Goal: Check status: Check status

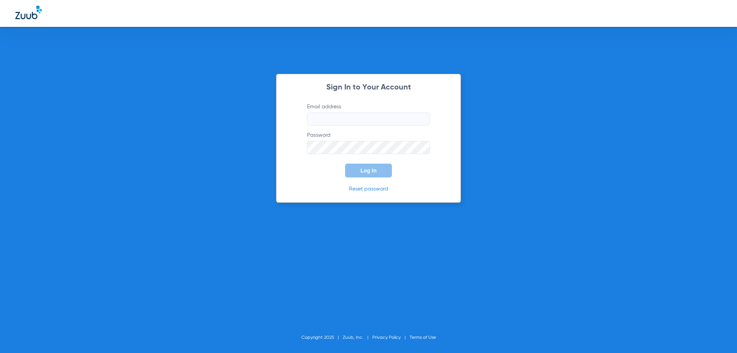
type input "[EMAIL_ADDRESS][DOMAIN_NAME]"
click at [372, 164] on button "Log In" at bounding box center [368, 170] width 47 height 14
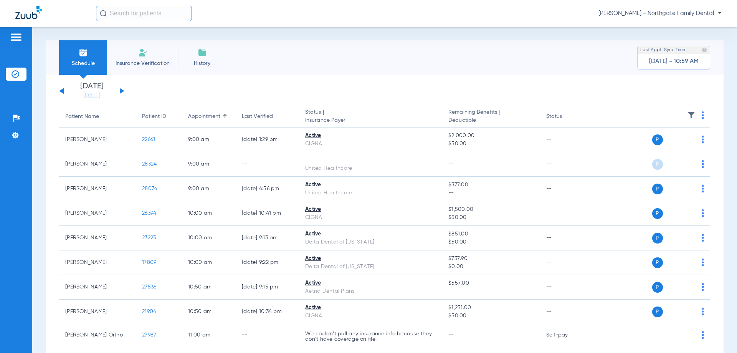
click at [121, 89] on button at bounding box center [122, 91] width 5 height 6
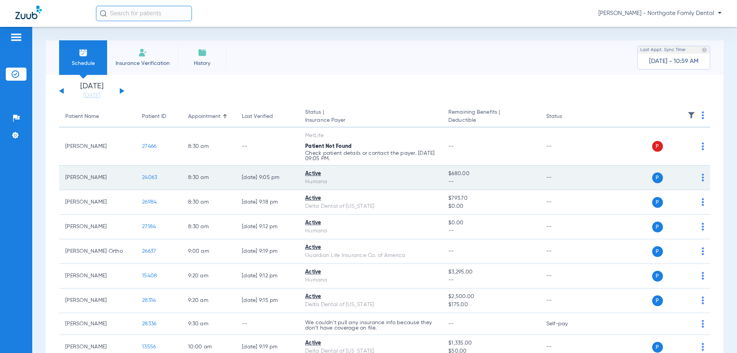
click at [154, 176] on span "24063" at bounding box center [149, 177] width 15 height 5
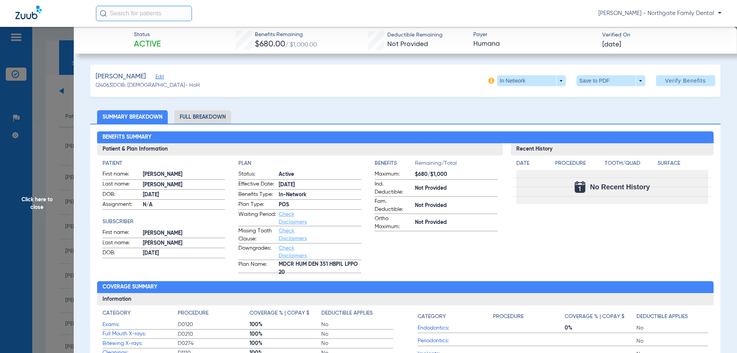
click at [218, 111] on li "Full Breakdown" at bounding box center [202, 116] width 57 height 13
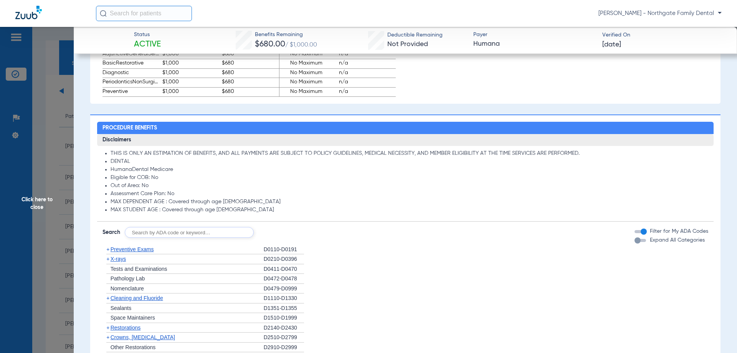
scroll to position [499, 0]
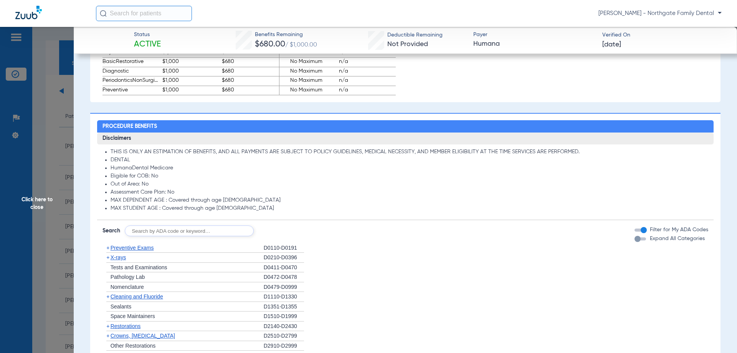
click at [41, 202] on span "Click here to close" at bounding box center [37, 203] width 74 height 353
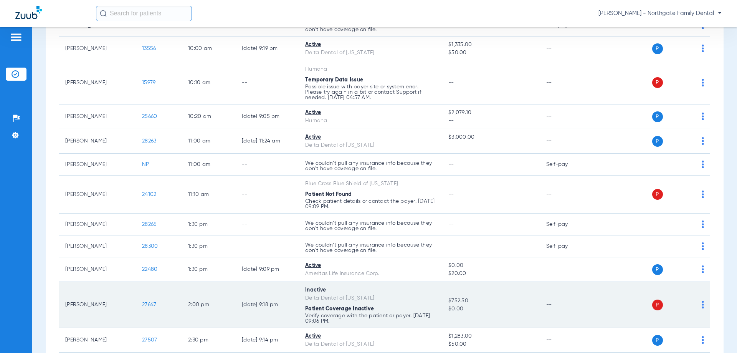
scroll to position [307, 0]
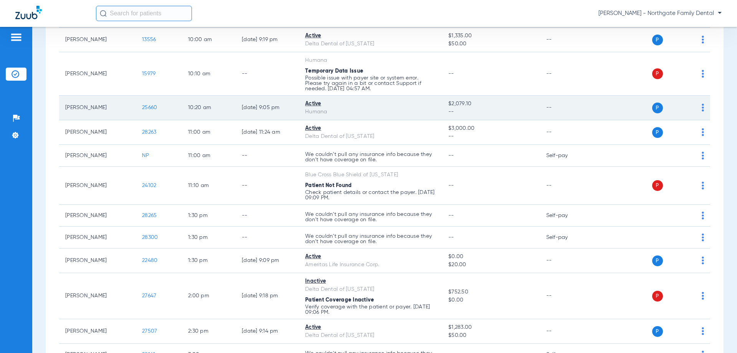
click at [155, 106] on span "25660" at bounding box center [149, 107] width 15 height 5
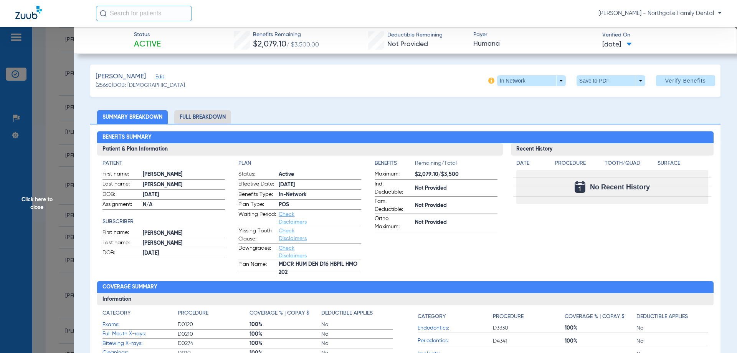
click at [36, 202] on span "Click here to close" at bounding box center [37, 203] width 74 height 353
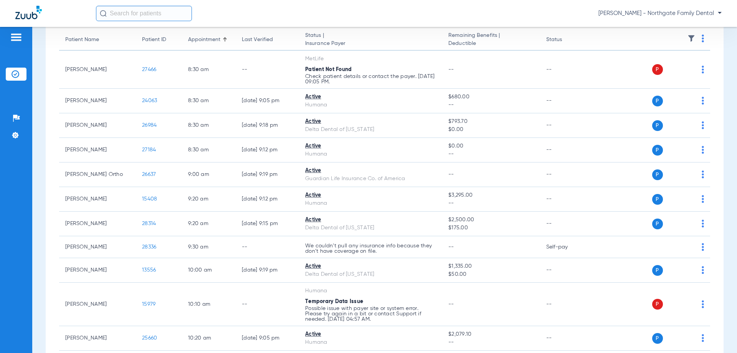
scroll to position [38, 0]
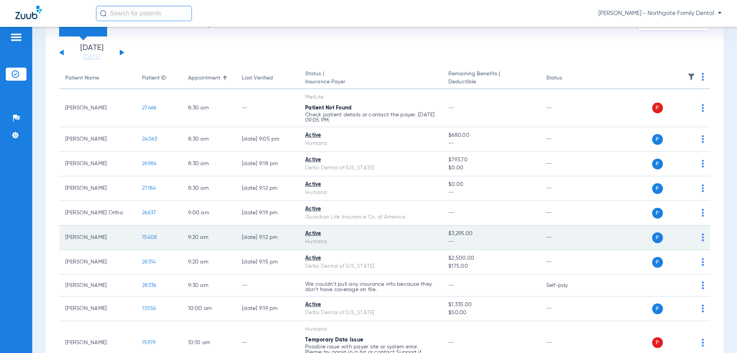
click at [151, 236] on span "15408" at bounding box center [149, 236] width 15 height 5
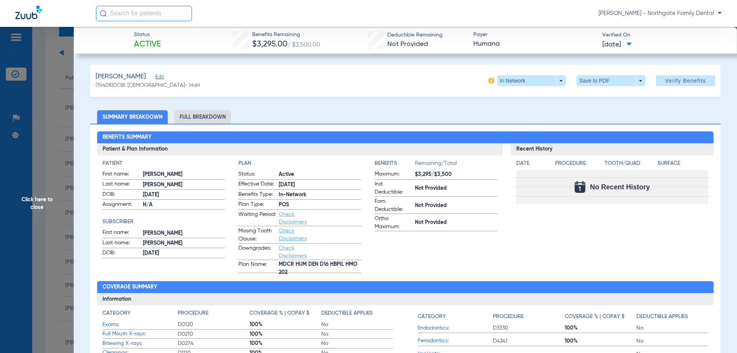
click at [37, 198] on span "Click here to close" at bounding box center [37, 203] width 74 height 353
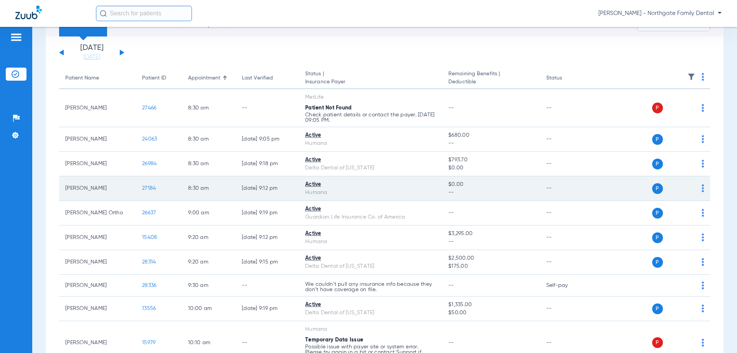
click at [148, 189] on span "27184" at bounding box center [149, 187] width 14 height 5
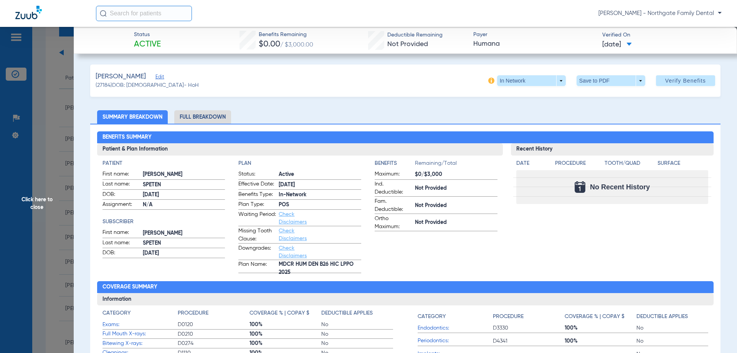
click at [49, 198] on span "Click here to close" at bounding box center [37, 203] width 74 height 353
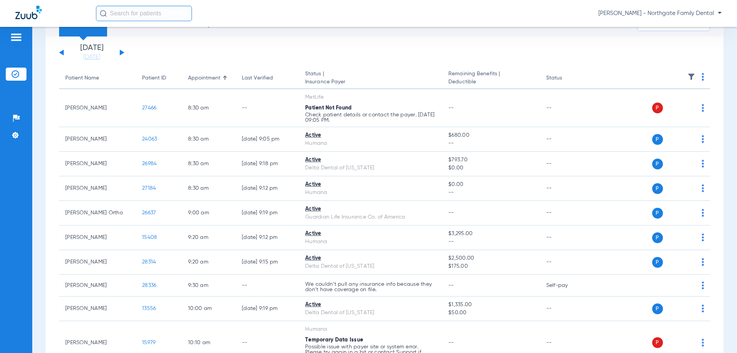
click at [120, 54] on button at bounding box center [122, 52] width 5 height 6
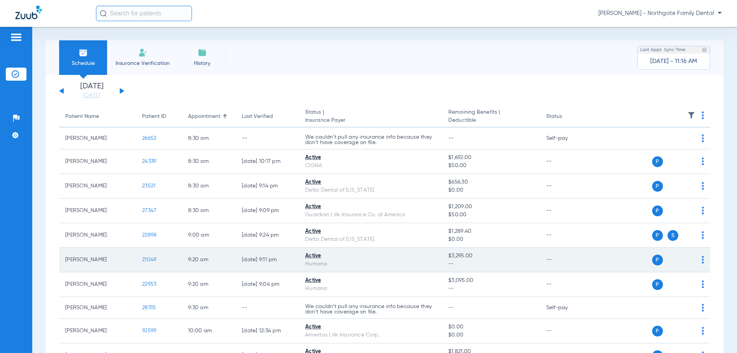
click at [151, 257] on span "21049" at bounding box center [149, 259] width 14 height 5
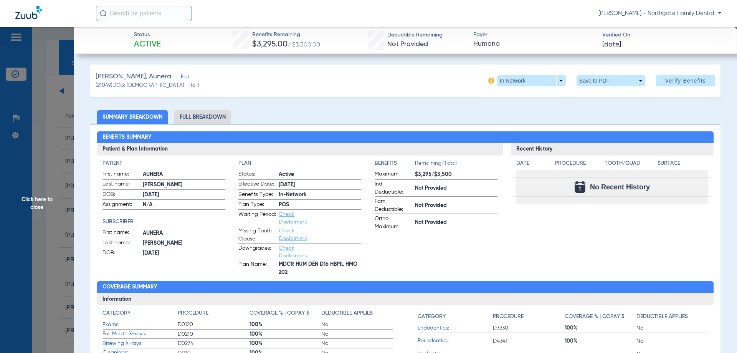
click at [40, 197] on span "Click here to close" at bounding box center [37, 203] width 74 height 353
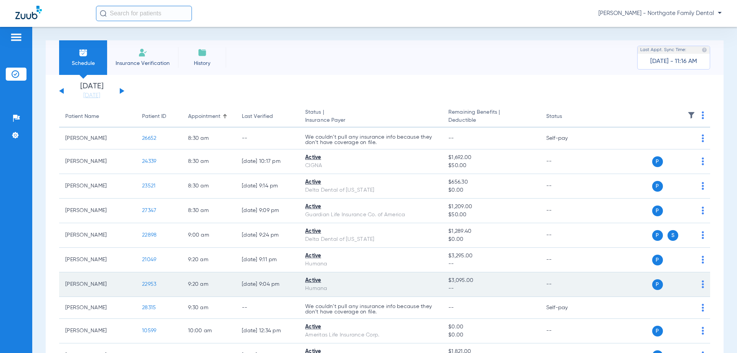
click at [147, 280] on td "22953" at bounding box center [159, 284] width 46 height 25
click at [146, 284] on span "22953" at bounding box center [149, 283] width 14 height 5
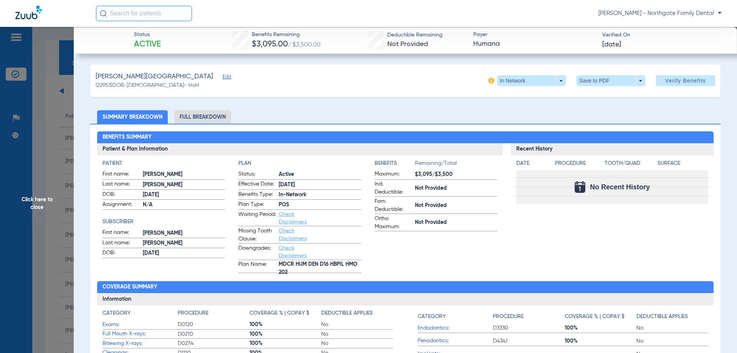
click at [40, 203] on span "Click here to close" at bounding box center [37, 203] width 74 height 353
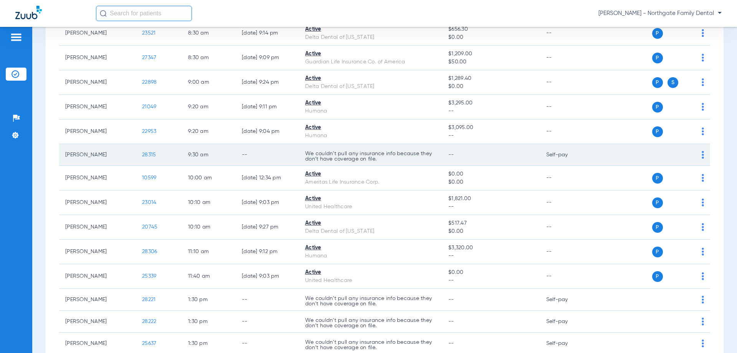
scroll to position [153, 0]
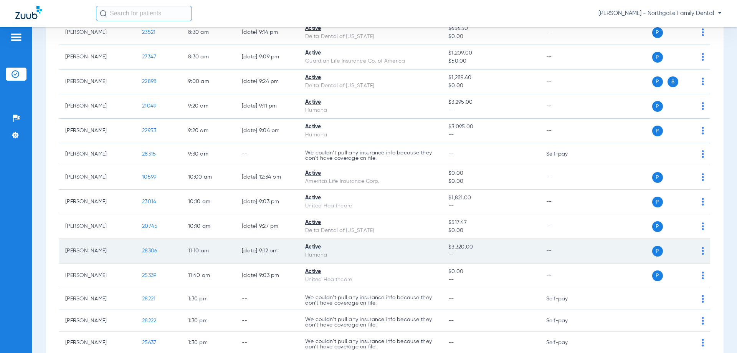
click at [146, 248] on span "28306" at bounding box center [149, 250] width 15 height 5
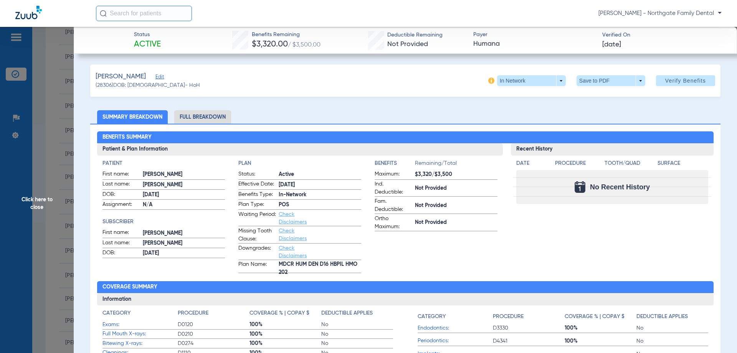
click at [43, 201] on span "Click here to close" at bounding box center [37, 203] width 74 height 353
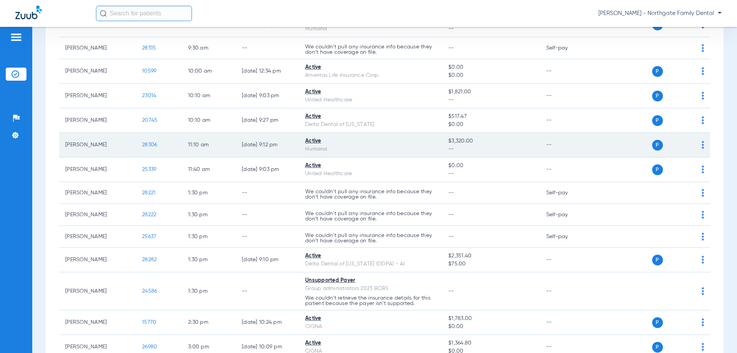
scroll to position [269, 0]
